Goal: Information Seeking & Learning: Learn about a topic

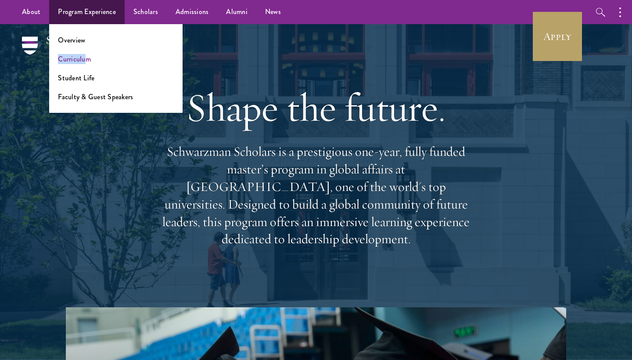
click at [85, 54] on ul "Overview Curriculum Student Life Faculty & Guest Speakers" at bounding box center [115, 68] width 133 height 89
click at [85, 59] on link "Curriculum" at bounding box center [74, 59] width 33 height 10
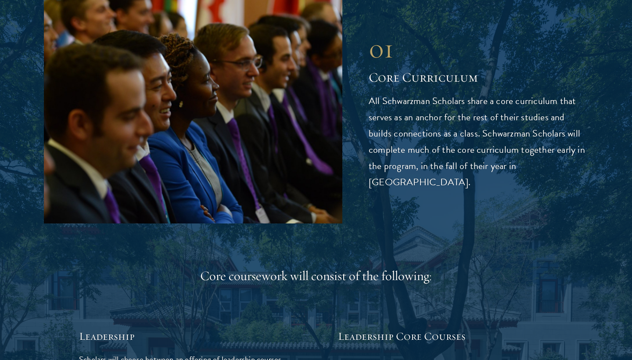
scroll to position [1162, 0]
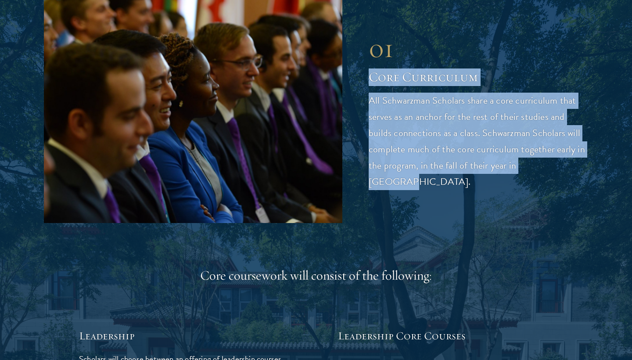
drag, startPoint x: 370, startPoint y: 80, endPoint x: 554, endPoint y: 168, distance: 203.1
click at [554, 168] on div "01 Core Curriculum All Schwarzman Scholars share a core curriculum that serves …" at bounding box center [478, 110] width 219 height 157
copy div "Core Curriculum All Schwarzman Scholars share a core curriculum that serves as …"
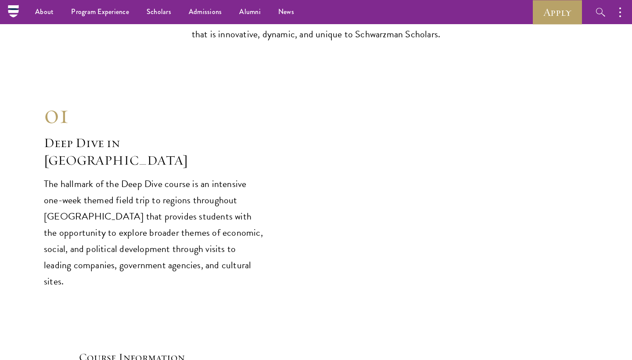
scroll to position [3434, 0]
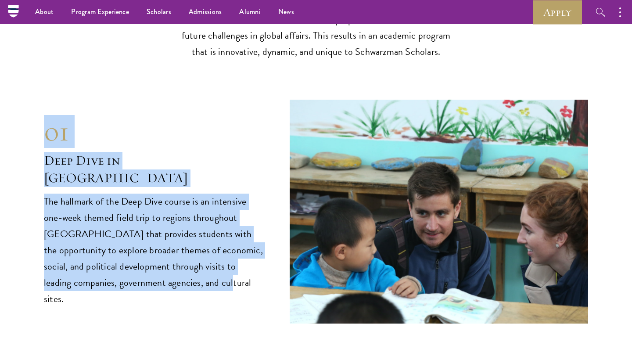
drag, startPoint x: 39, startPoint y: 102, endPoint x: 217, endPoint y: 253, distance: 234.1
copy div "01 Deep Dive in China The hallmark of the Deep Dive course is an intensive one-…"
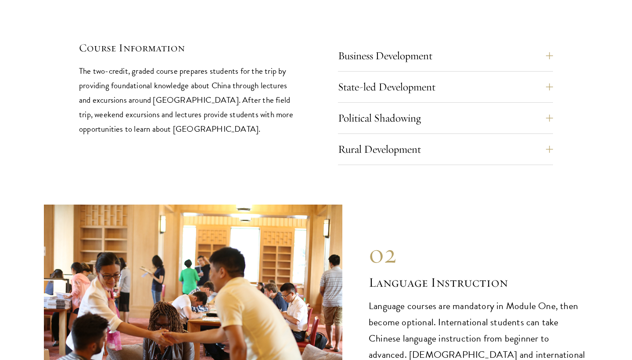
scroll to position [3830, 0]
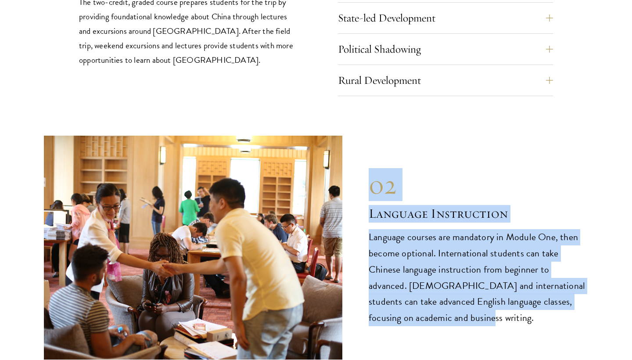
drag, startPoint x: 365, startPoint y: 150, endPoint x: 477, endPoint y: 274, distance: 166.8
click at [477, 275] on div "02 Language Instruction 02 Language Instruction Language courses are mandatory …" at bounding box center [316, 248] width 544 height 224
copy div "02 Language Instruction Language courses are mandatory in Module One, then beco…"
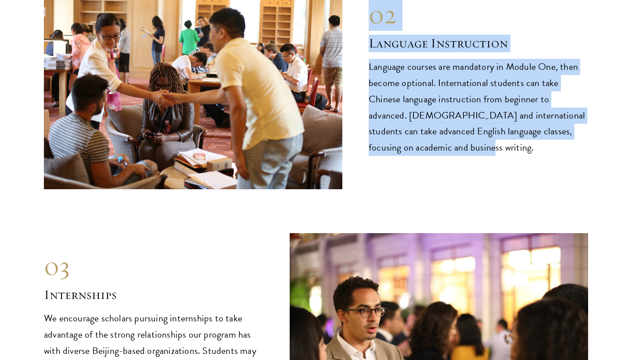
scroll to position [4104, 0]
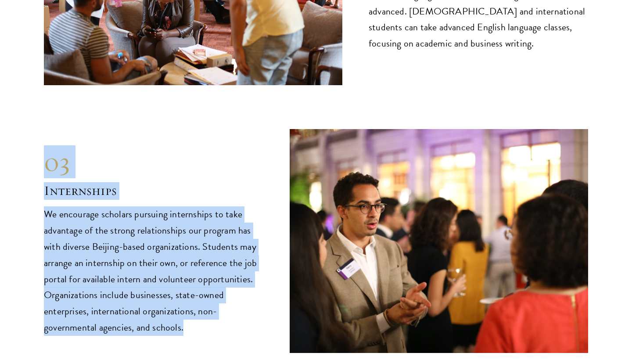
drag, startPoint x: 50, startPoint y: 125, endPoint x: 207, endPoint y: 280, distance: 220.3
click at [207, 280] on div "03 Internships We encourage scholars pursuing internships to take advantage of …" at bounding box center [153, 241] width 219 height 190
copy div "03 Internships We encourage scholars pursuing internships to take advantage of …"
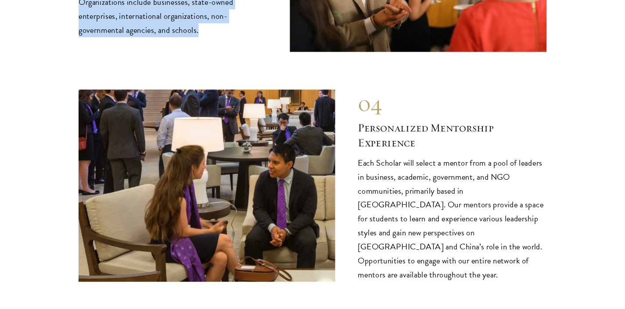
scroll to position [4425, 0]
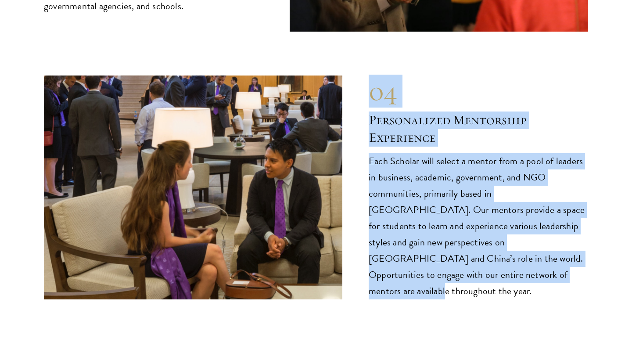
drag, startPoint x: 370, startPoint y: 71, endPoint x: 464, endPoint y: 243, distance: 196.3
click at [464, 243] on div "04 Personalized Mentorship Experience Each Scholar will select a mentor from a …" at bounding box center [478, 186] width 219 height 223
copy div "04 Personalized Mentorship Experience Each Scholar will select a mentor from a …"
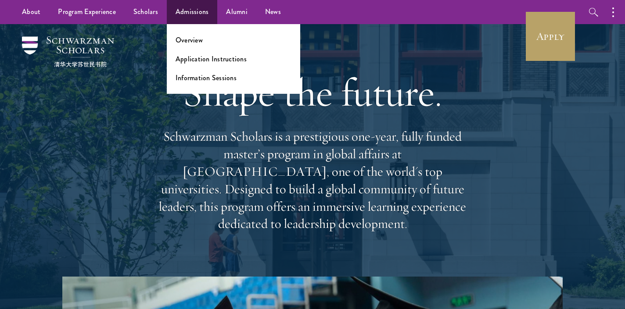
click at [179, 4] on link "Admissions" at bounding box center [192, 12] width 51 height 24
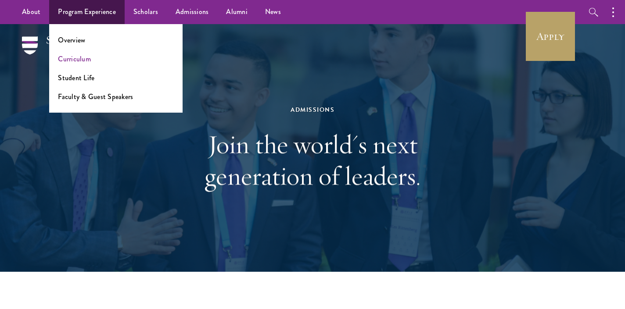
click at [76, 57] on link "Curriculum" at bounding box center [74, 59] width 33 height 10
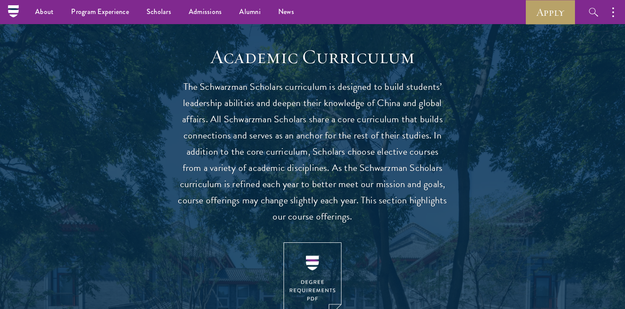
scroll to position [737, 0]
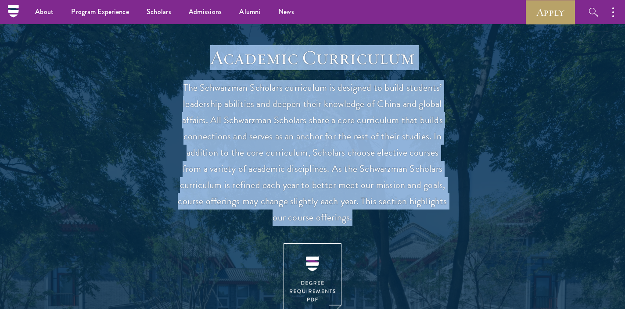
drag, startPoint x: 212, startPoint y: 51, endPoint x: 509, endPoint y: 204, distance: 334.5
copy header "Academic Curriculum The Schwarzman Scholars curriculum is designed to build stu…"
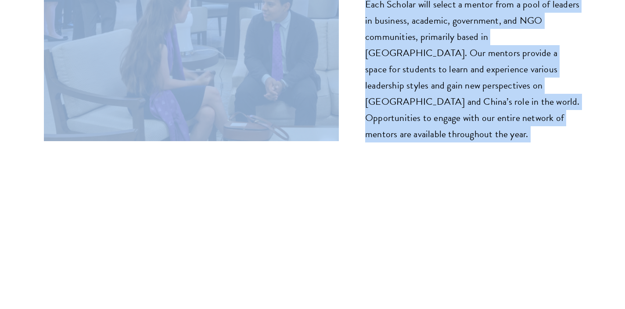
scroll to position [4612, 0]
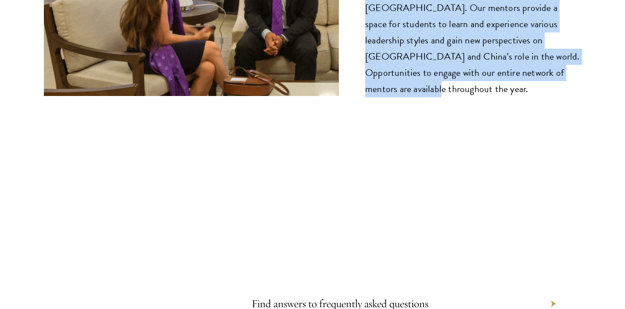
drag, startPoint x: 365, startPoint y: 80, endPoint x: 462, endPoint y: 39, distance: 105.0
copy main "14 Lore Ipsumdolor Sit Ametconsec Adipisci elits d eius temporinci utla etdolo …"
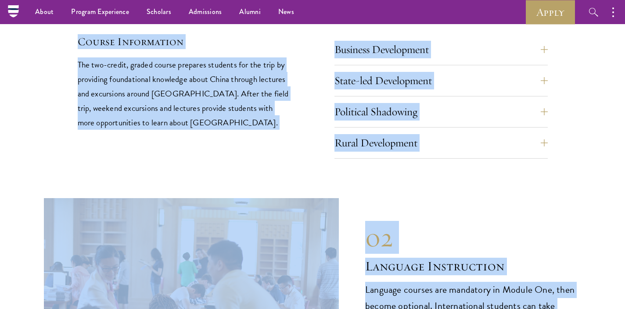
scroll to position [3625, 0]
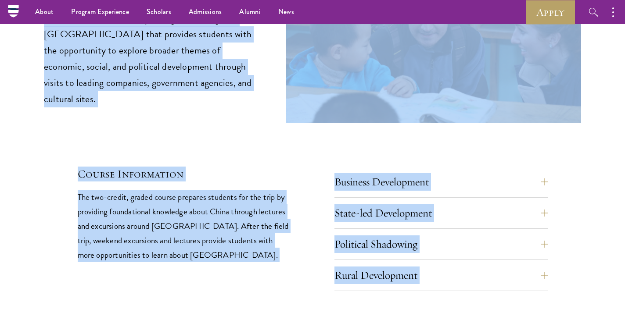
click at [301, 167] on div "Course Information The two-credit, graded course prepares students for the trip…" at bounding box center [313, 229] width 470 height 125
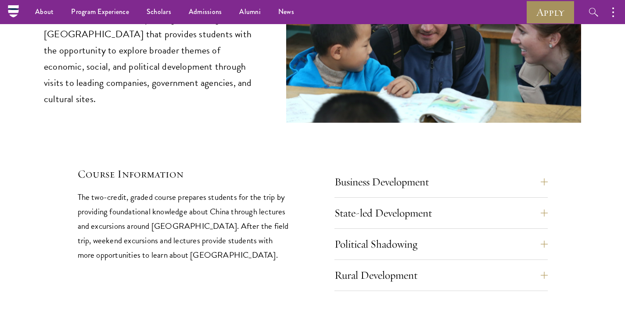
click at [555, 13] on link "Apply" at bounding box center [550, 12] width 49 height 24
